Goal: Book appointment/travel/reservation

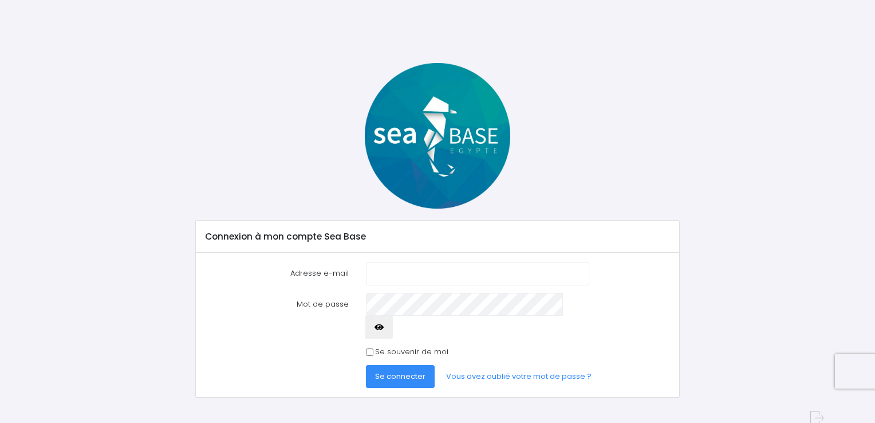
type input "gillesbruand75@gmail.com"
click at [371, 348] on input "Se souvenir de moi" at bounding box center [369, 351] width 7 height 7
checkbox input "true"
click at [399, 371] on span "Se connecter" at bounding box center [400, 376] width 50 height 11
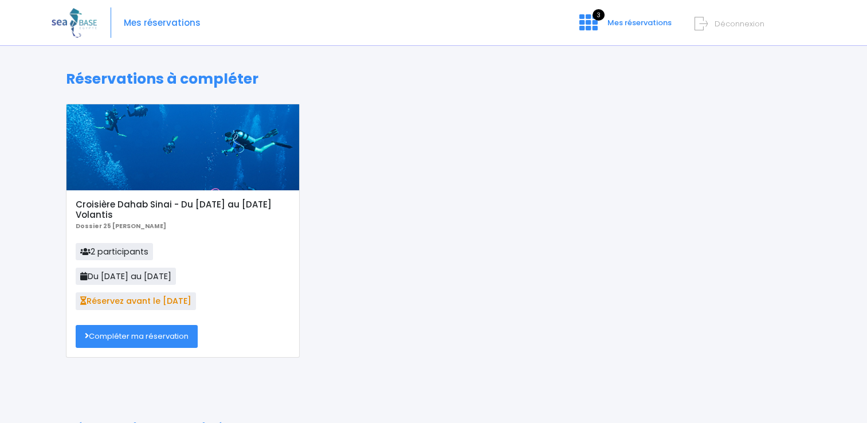
click at [140, 329] on link "Compléter ma réservation" at bounding box center [137, 336] width 122 height 23
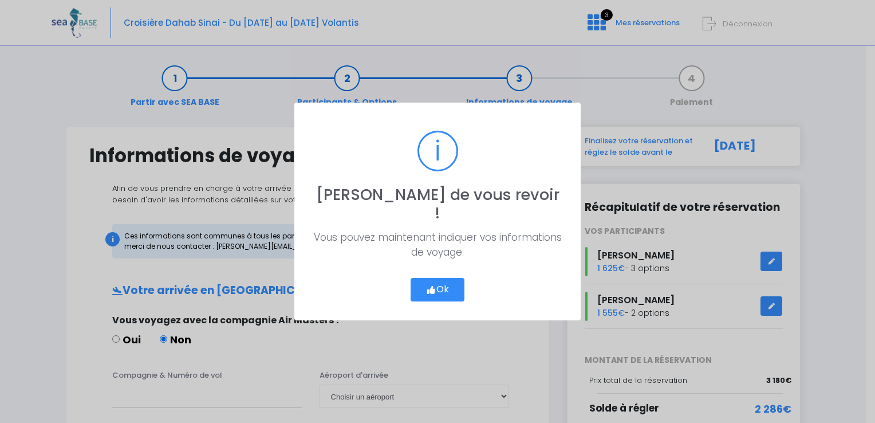
click at [438, 283] on button "Ok" at bounding box center [438, 290] width 54 height 24
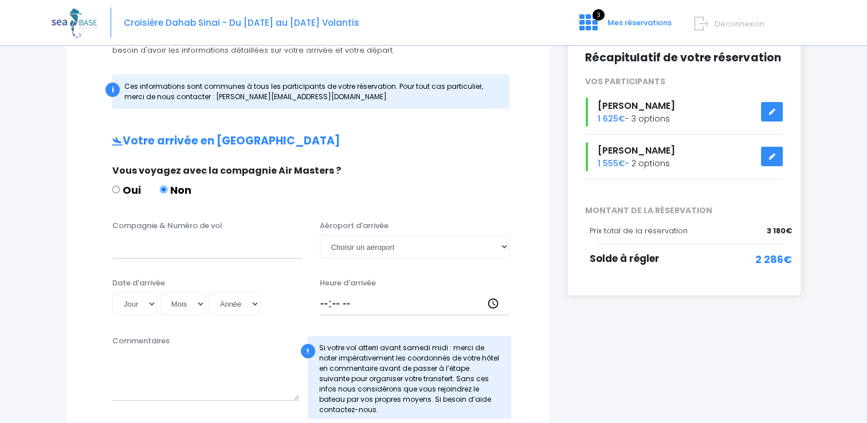
scroll to position [172, 0]
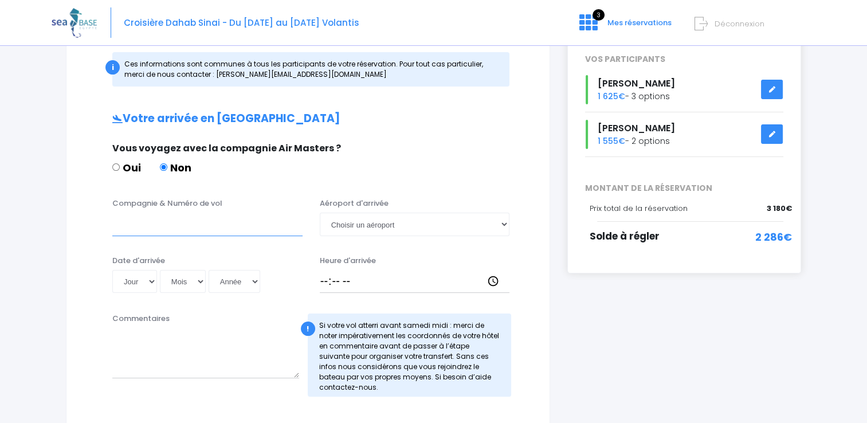
click at [164, 231] on input "Compagnie & Numéro de vol" at bounding box center [207, 223] width 190 height 23
type input "transavia"
click at [154, 279] on select "Jour 01 02 03 04 05 06 07 08 09 10 11 12 13 14 15 16 17 18 19 20 21 22 23 24 25…" at bounding box center [134, 281] width 45 height 23
select select "22"
click at [112, 270] on select "Jour 01 02 03 04 05 06 07 08 09 10 11 12 13 14 15 16 17 18 19 20 21 22 23 24 25…" at bounding box center [134, 281] width 45 height 23
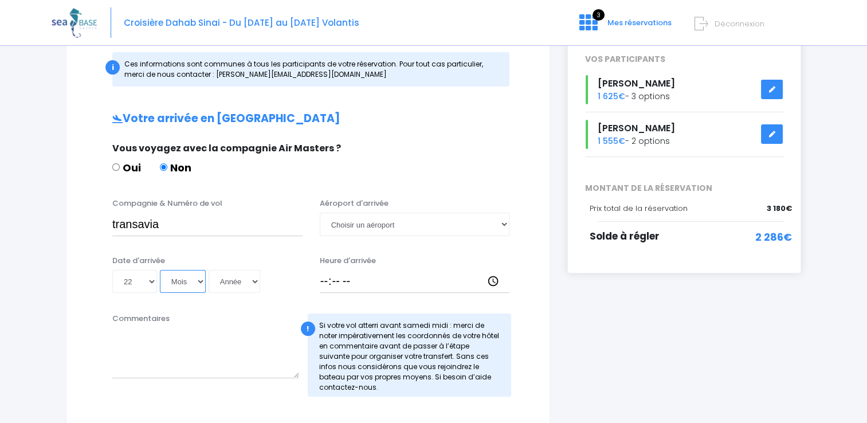
click at [199, 278] on select "Mois 01 02 03 04 05 06 07 08 09 10 11 12" at bounding box center [183, 281] width 46 height 23
select select "11"
click at [160, 270] on select "Mois 01 02 03 04 05 06 07 08 09 10 11 12" at bounding box center [183, 281] width 46 height 23
click at [252, 282] on select "Année 2045 2044 2043 2042 2041 2040 2039 2038 2037 2036 2035 2034 2033 2032 203…" at bounding box center [234, 281] width 52 height 23
select select "2025"
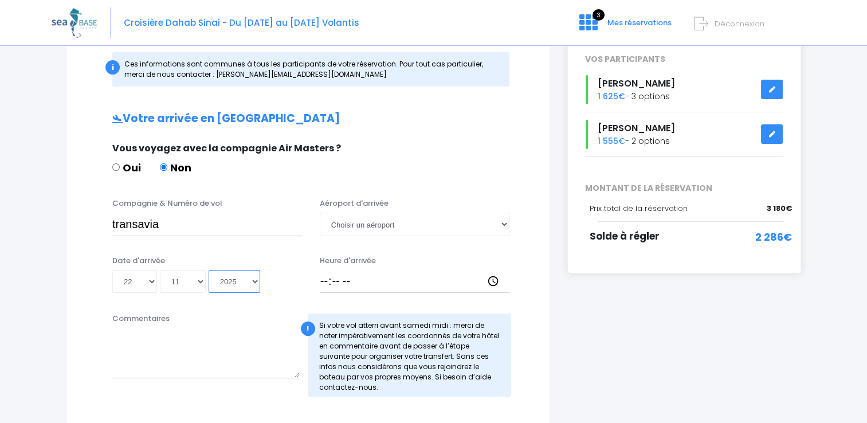
click at [208, 270] on select "Année 2045 2044 2043 2042 2041 2040 2039 2038 2037 2036 2035 2034 2033 2032 203…" at bounding box center [234, 281] width 52 height 23
type input "2025-11-22"
click at [503, 221] on select "Choisir un aéroport Hurghada Marsa Alam" at bounding box center [415, 223] width 190 height 23
select select "Hurghada"
click at [320, 212] on select "Choisir un aéroport Hurghada Marsa Alam" at bounding box center [415, 223] width 190 height 23
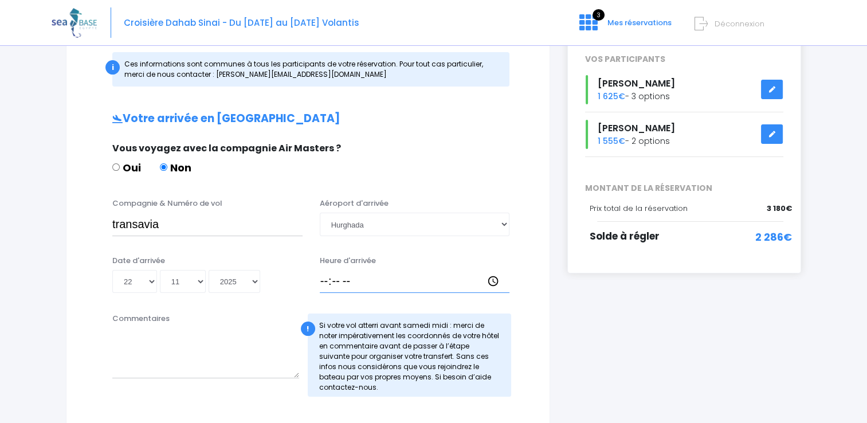
click at [415, 283] on input "Heure d'arrivée" at bounding box center [415, 281] width 190 height 23
type input "15:45"
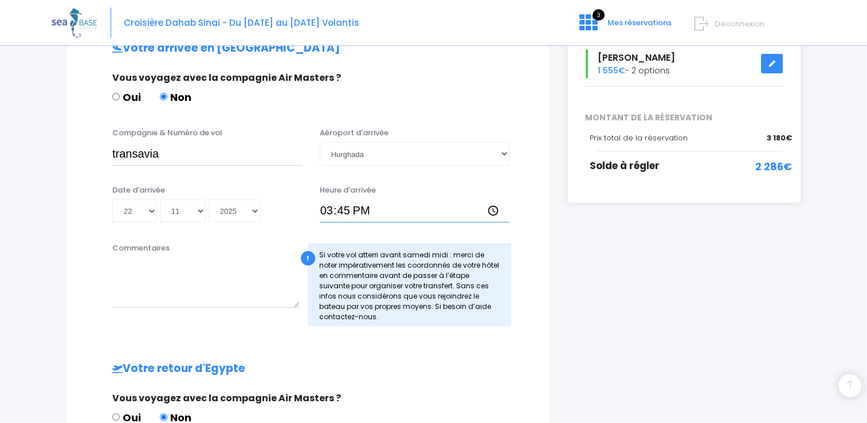
scroll to position [57, 0]
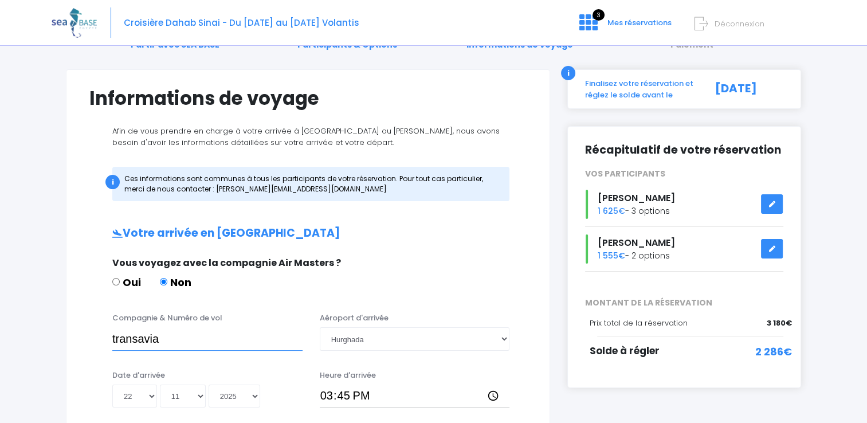
click at [204, 340] on input "transavia" at bounding box center [207, 338] width 190 height 23
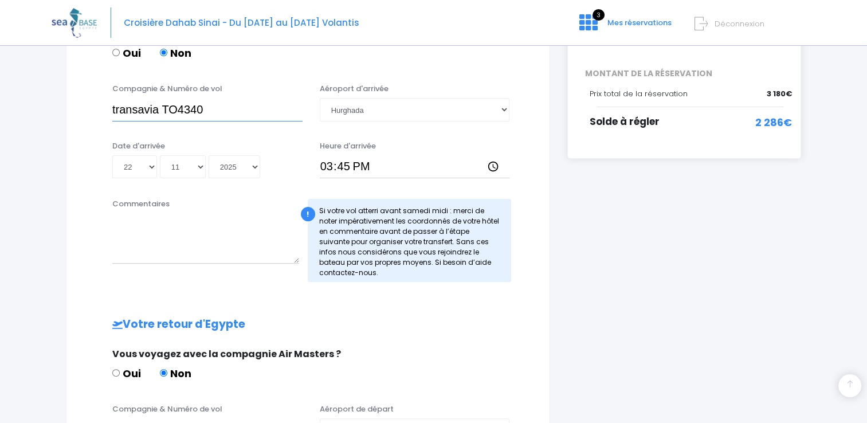
scroll to position [401, 0]
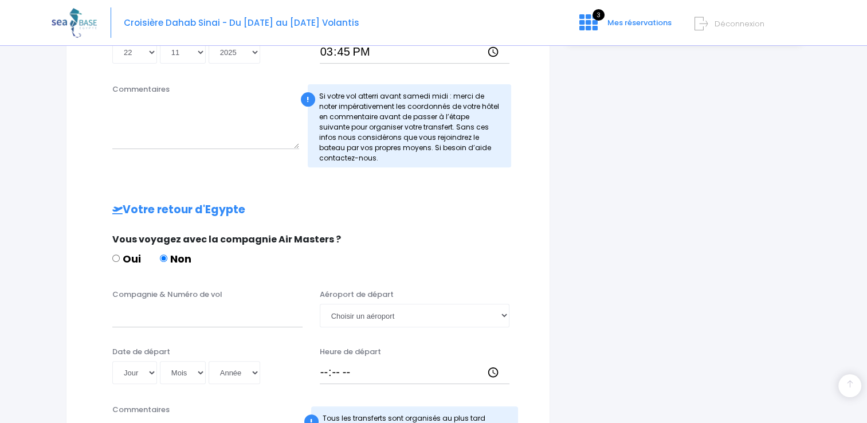
type input "transavia TO4340"
click at [221, 320] on input "Compagnie & Numéro de vol" at bounding box center [207, 315] width 190 height 23
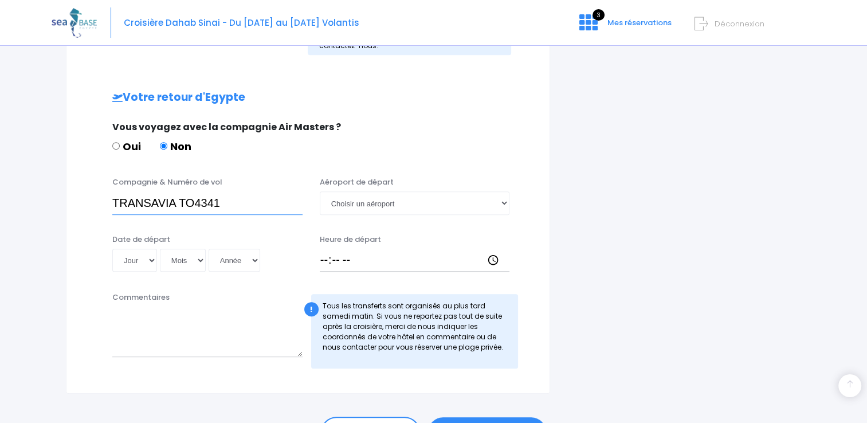
scroll to position [515, 0]
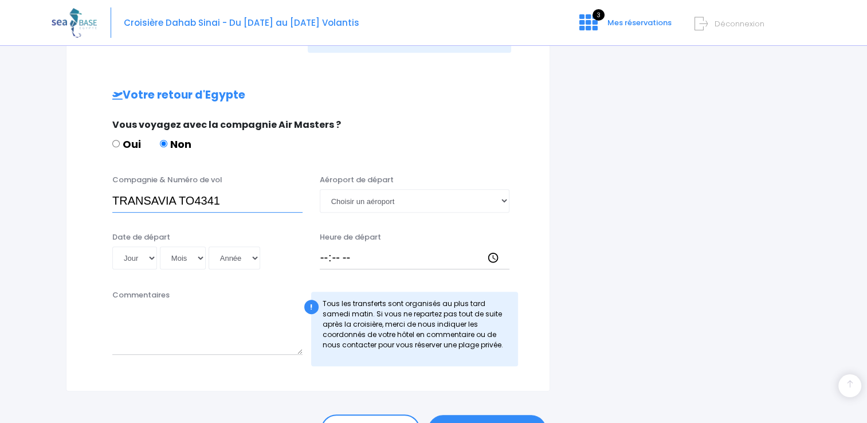
type input "TRANSAVIA TO4341"
click at [149, 258] on select "Jour 01 02 03 04 05 06 07 08 09 10 11 12 13 14 15 16 17 18 19 20 21 22 23 24 25…" at bounding box center [134, 257] width 45 height 23
select select "29"
click at [112, 246] on select "Jour 01 02 03 04 05 06 07 08 09 10 11 12 13 14 15 16 17 18 19 20 21 22 23 24 25…" at bounding box center [134, 257] width 45 height 23
click at [198, 259] on select "Mois 01 02 03 04 05 06 07 08 09 10 11 12" at bounding box center [183, 257] width 46 height 23
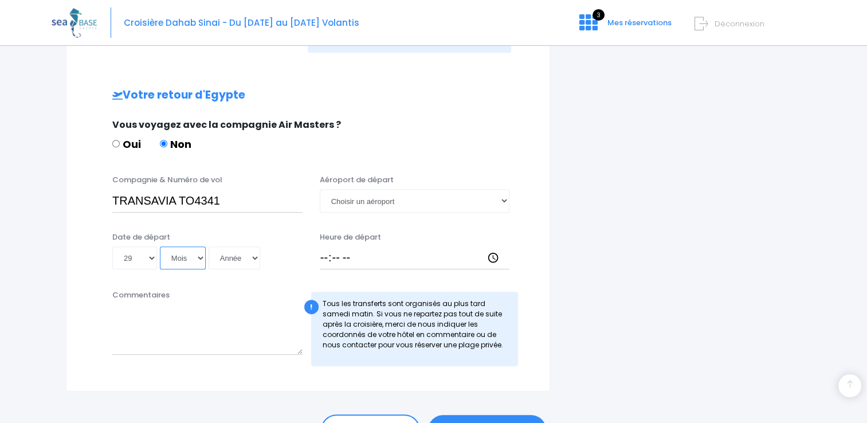
select select "11"
click at [160, 246] on select "Mois 01 02 03 04 05 06 07 08 09 10 11 12" at bounding box center [183, 257] width 46 height 23
click at [250, 257] on select "Année 2045 2044 2043 2042 2041 2040 2039 2038 2037 2036 2035 2034 2033 2032 203…" at bounding box center [234, 257] width 52 height 23
select select "2025"
click at [208, 246] on select "Année 2045 2044 2043 2042 2041 2040 2039 2038 2037 2036 2035 2034 2033 2032 203…" at bounding box center [234, 257] width 52 height 23
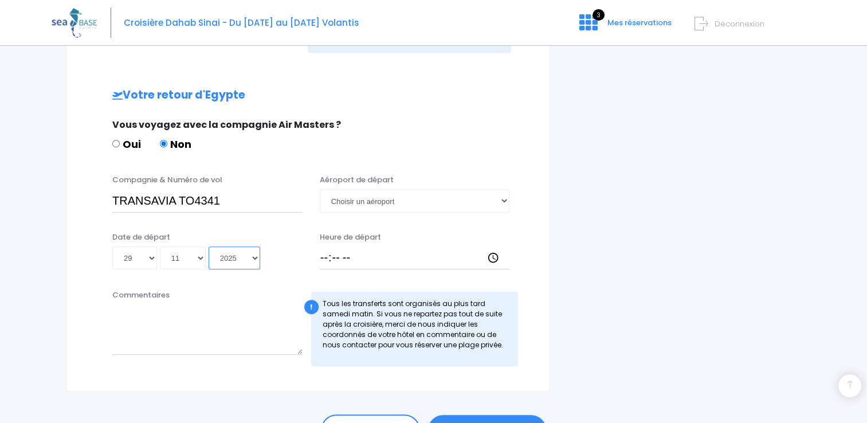
type input "2025-11-29"
click at [506, 198] on select "Choisir un aéroport Hurghada Marsa Alam" at bounding box center [415, 200] width 190 height 23
select select "Hurghada"
click at [320, 189] on select "Choisir un aéroport Hurghada Marsa Alam" at bounding box center [415, 200] width 190 height 23
click at [377, 257] on input "Heure de départ" at bounding box center [415, 257] width 190 height 23
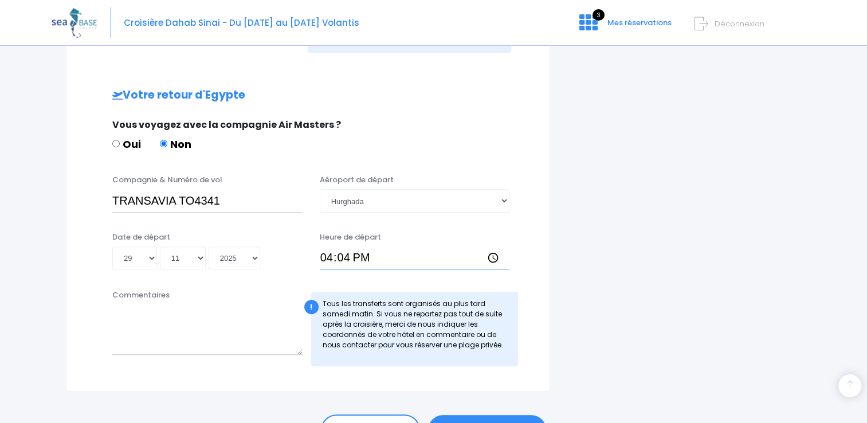
type input "16:40"
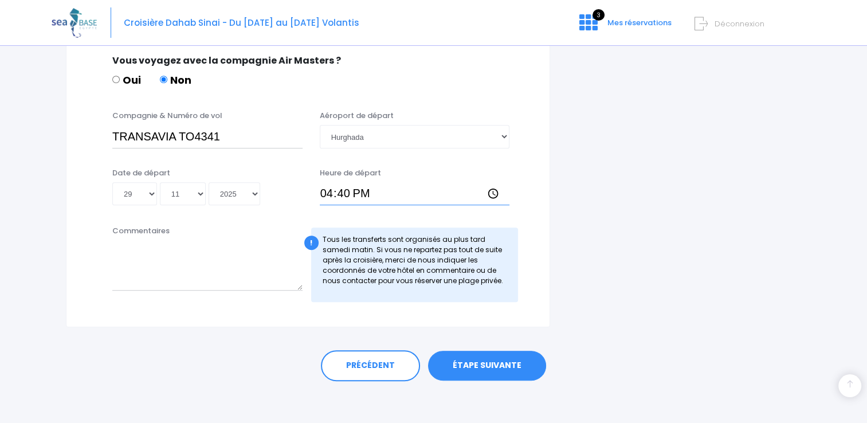
scroll to position [582, 0]
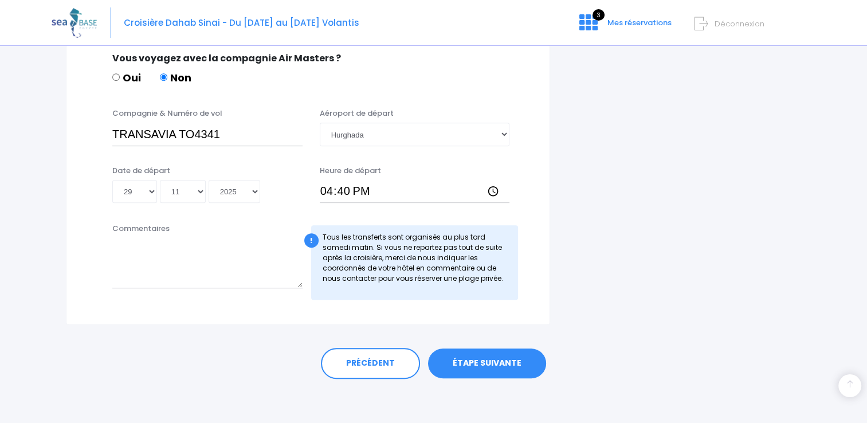
click at [501, 354] on link "ÉTAPE SUIVANTE" at bounding box center [487, 363] width 118 height 30
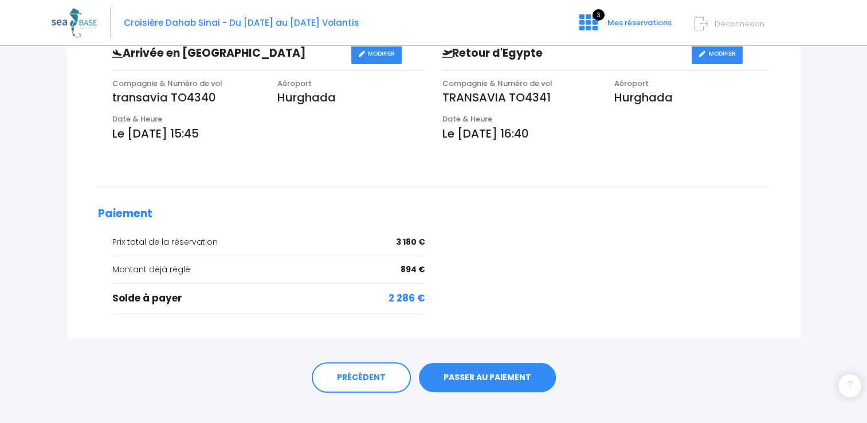
scroll to position [412, 0]
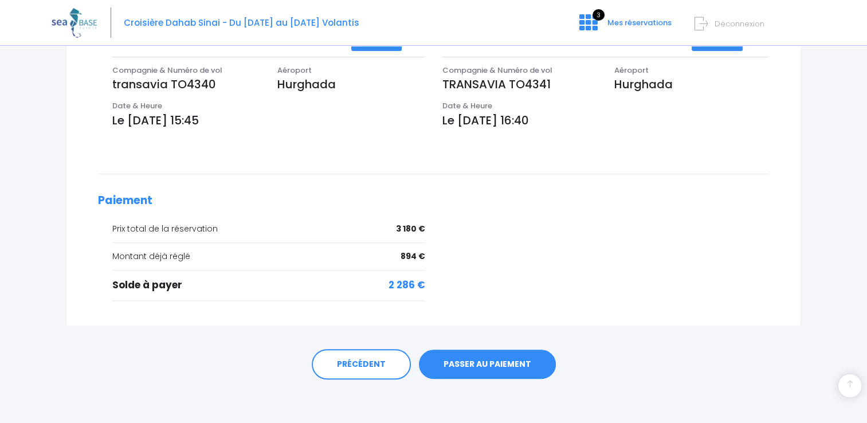
click at [499, 361] on link "PASSER AU PAIEMENT" at bounding box center [487, 364] width 137 height 30
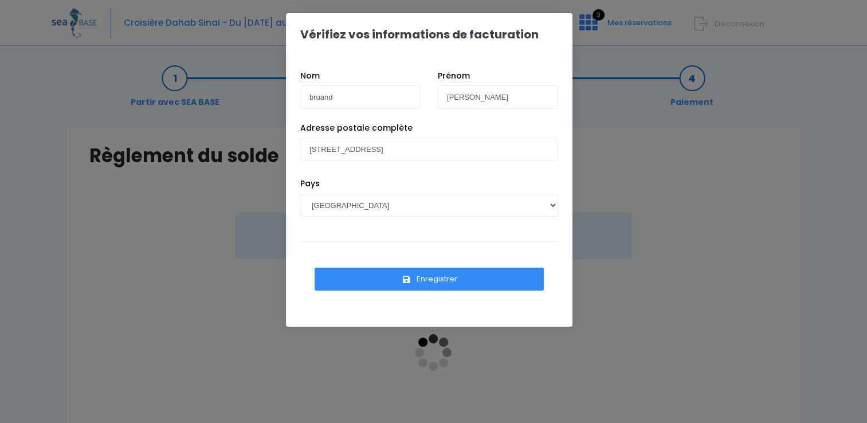
click at [435, 270] on button "Enregistrer" at bounding box center [428, 278] width 229 height 23
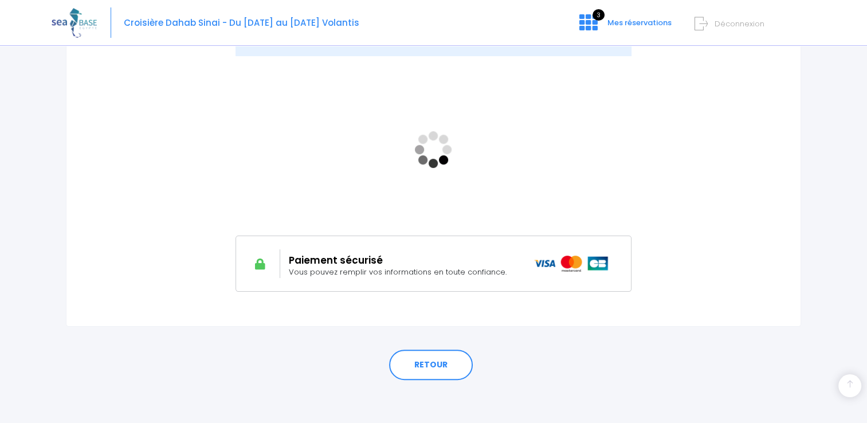
scroll to position [204, 0]
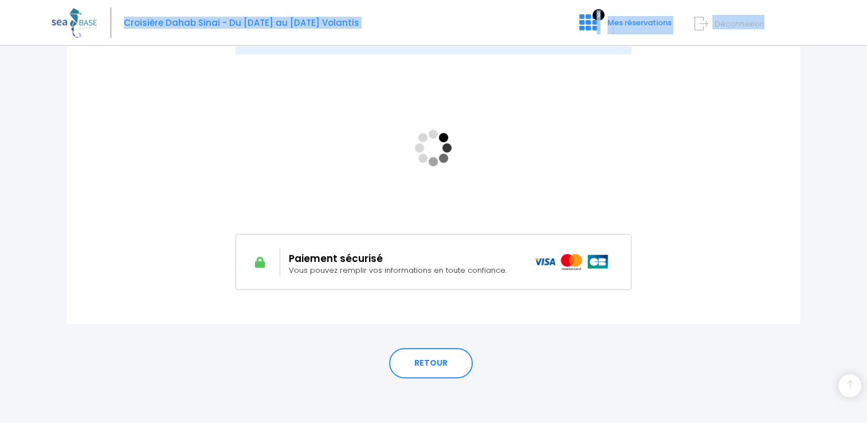
drag, startPoint x: 769, startPoint y: 15, endPoint x: 702, endPoint y: 47, distance: 74.6
click at [702, 47] on div "3 Mes réservations Déconnexion" at bounding box center [753, 35] width 108 height 39
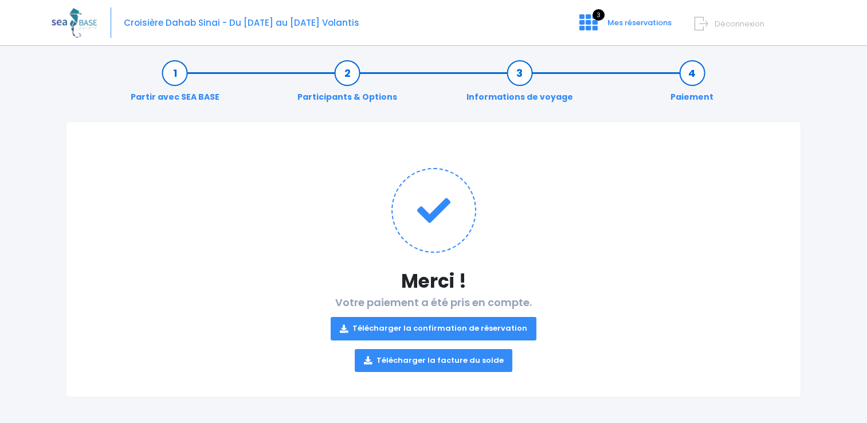
scroll to position [7, 0]
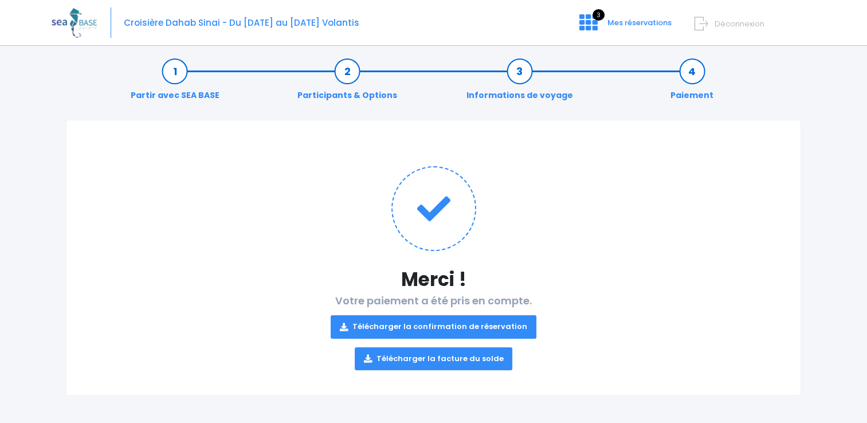
click at [456, 324] on link "Télécharger la confirmation de réservation" at bounding box center [433, 326] width 206 height 23
click at [351, 68] on link "Participants & Options" at bounding box center [347, 83] width 111 height 36
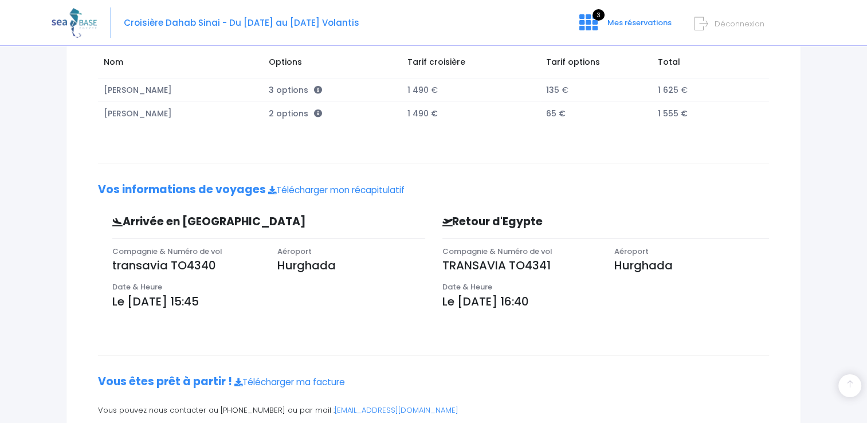
scroll to position [293, 0]
